Goal: Information Seeking & Learning: Find contact information

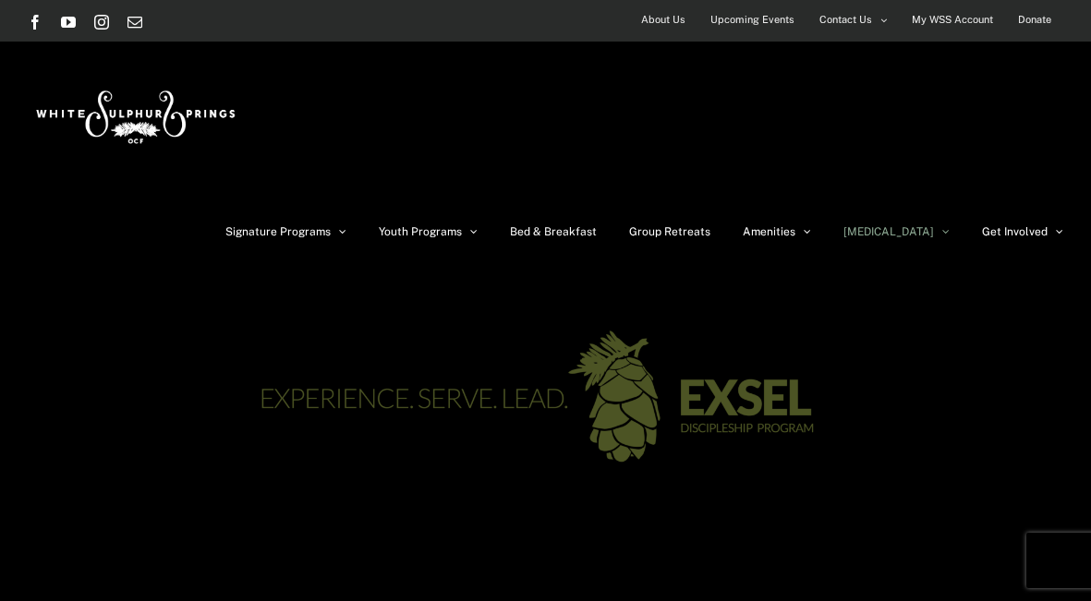
click at [664, 21] on span "About Us" at bounding box center [663, 19] width 44 height 27
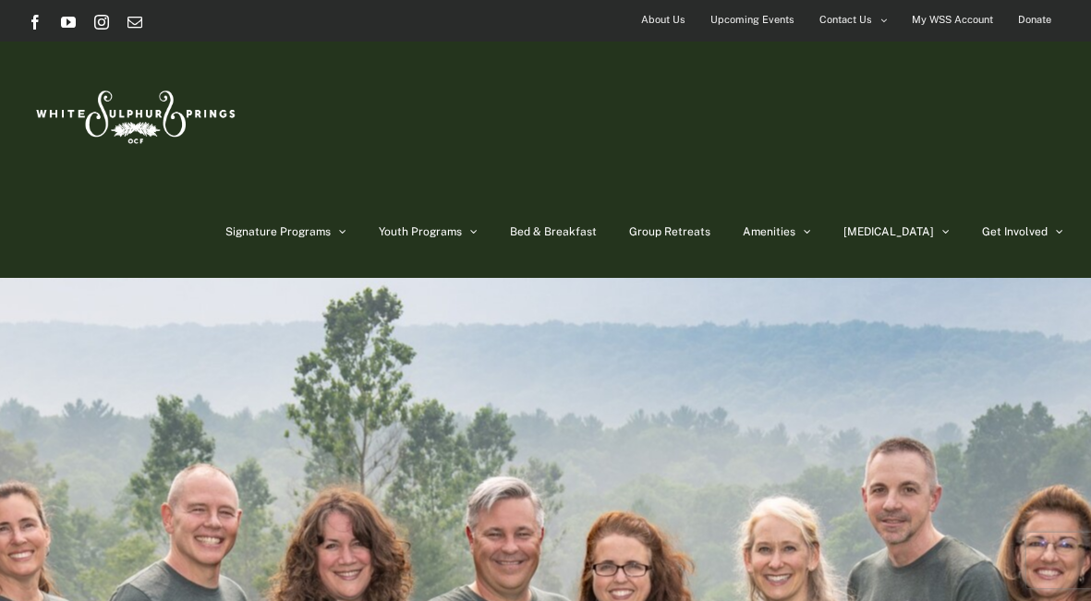
click at [327, 278] on div "Page Title Bar" at bounding box center [546, 578] width 1036 height 601
click at [843, 23] on span "Contact Us" at bounding box center [846, 19] width 53 height 27
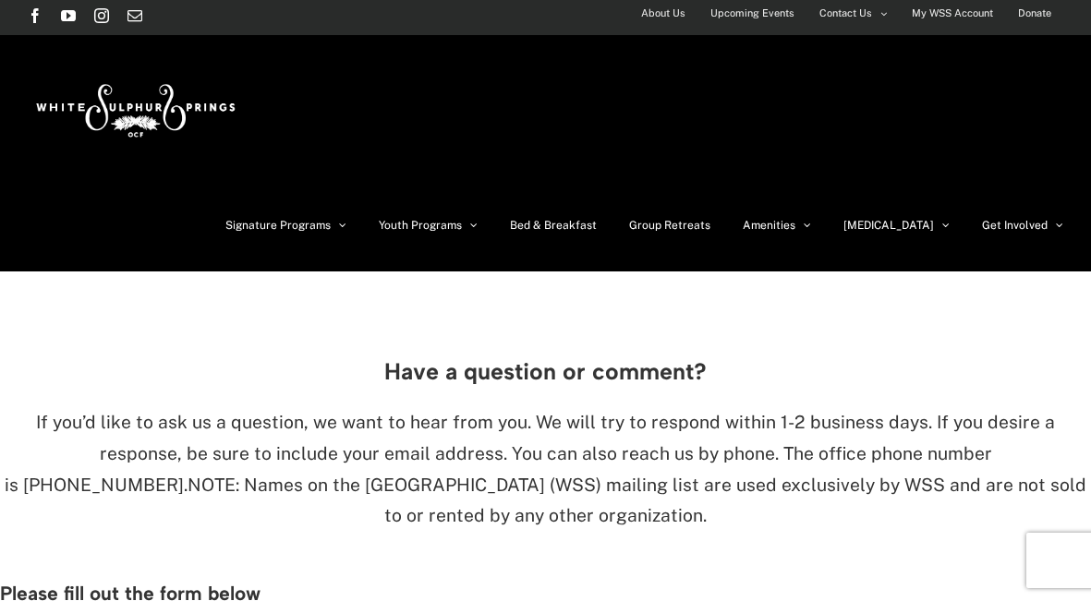
scroll to position [14, 0]
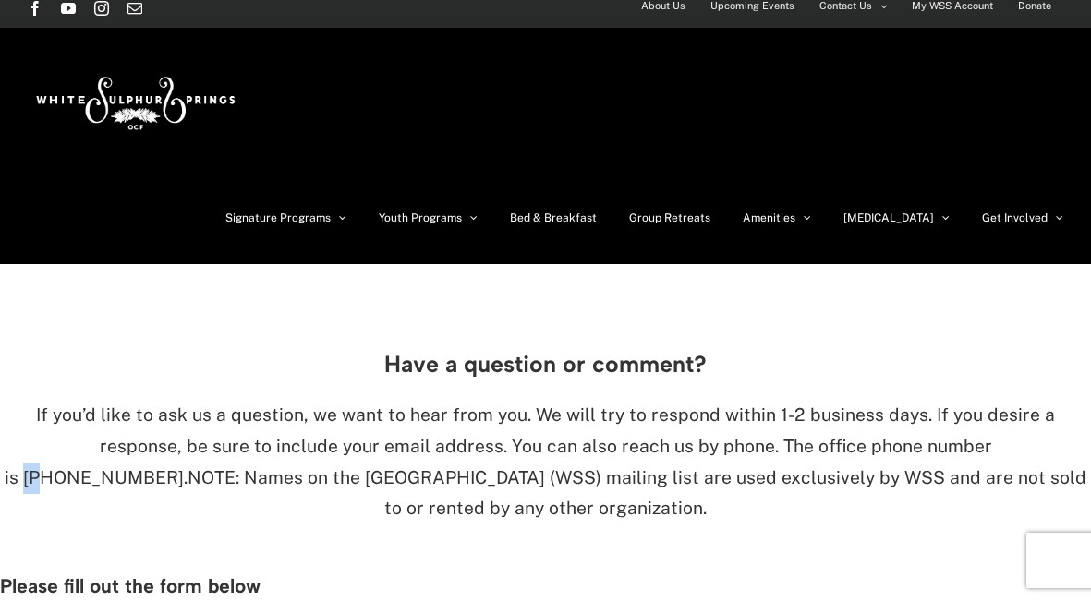
drag, startPoint x: 254, startPoint y: 403, endPoint x: 287, endPoint y: 407, distance: 33.5
click at [287, 407] on span "If you’d like to ask us a question, we want to hear from you. We will try to re…" at bounding box center [530, 446] width 1051 height 83
drag, startPoint x: 393, startPoint y: 404, endPoint x: 253, endPoint y: 400, distance: 139.6
click at [253, 405] on span "If you’d like to ask us a question, we want to hear from you. We will try to re…" at bounding box center [530, 446] width 1051 height 83
copy span "814.623.5583"
